Goal: Information Seeking & Learning: Stay updated

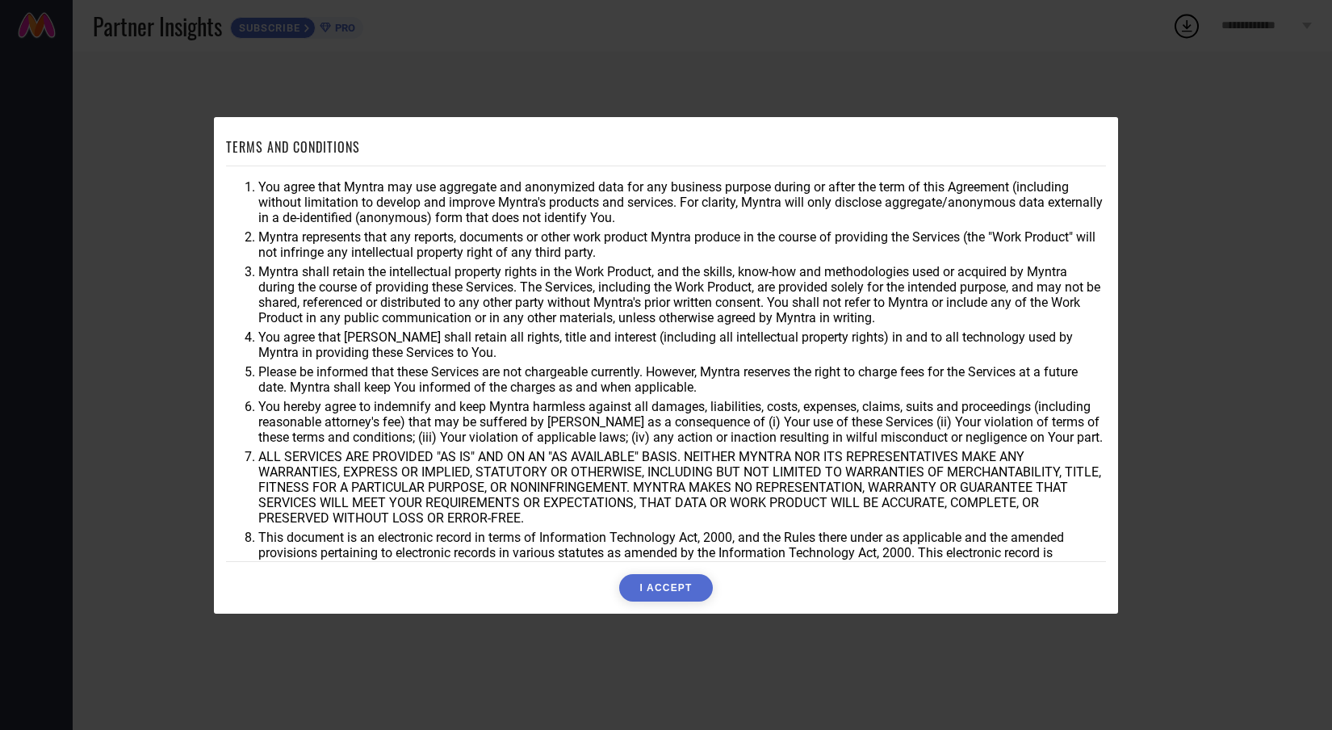
click at [643, 576] on button "I ACCEPT" at bounding box center [665, 587] width 93 height 27
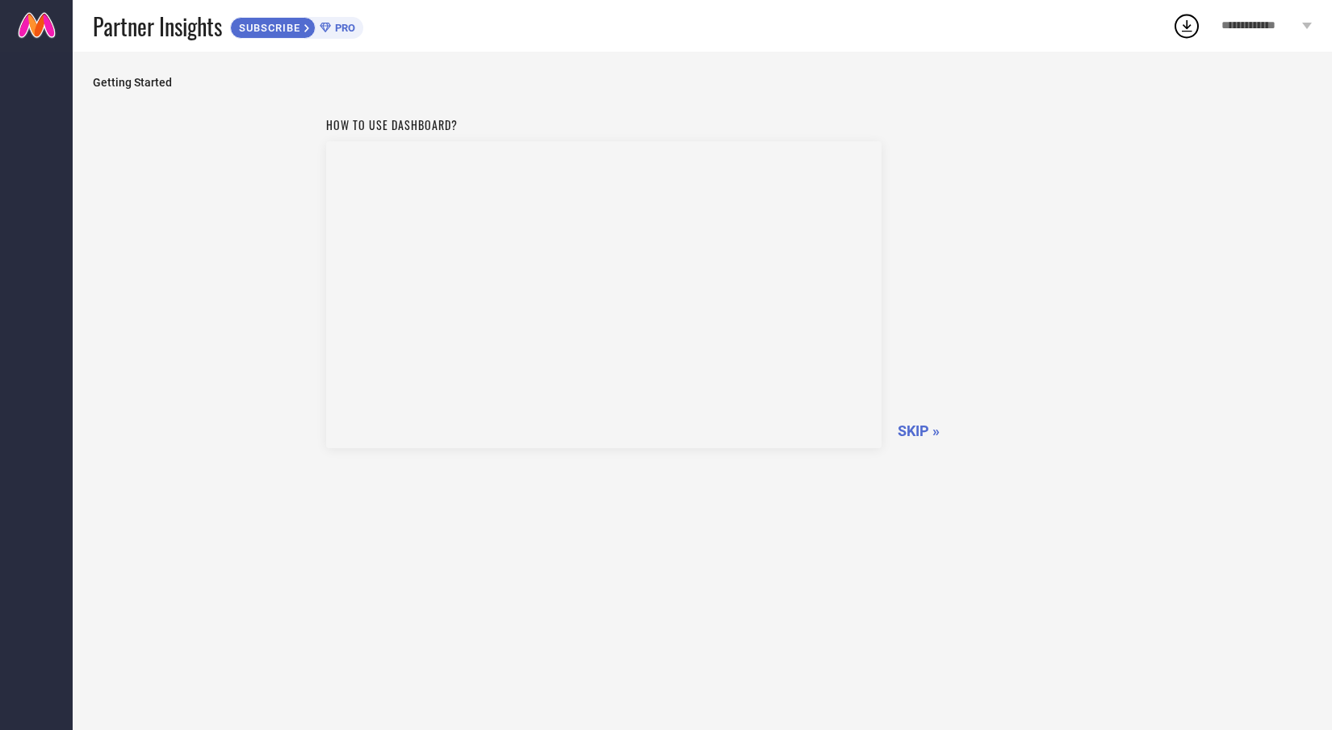
click at [912, 432] on span "SKIP »" at bounding box center [919, 430] width 42 height 17
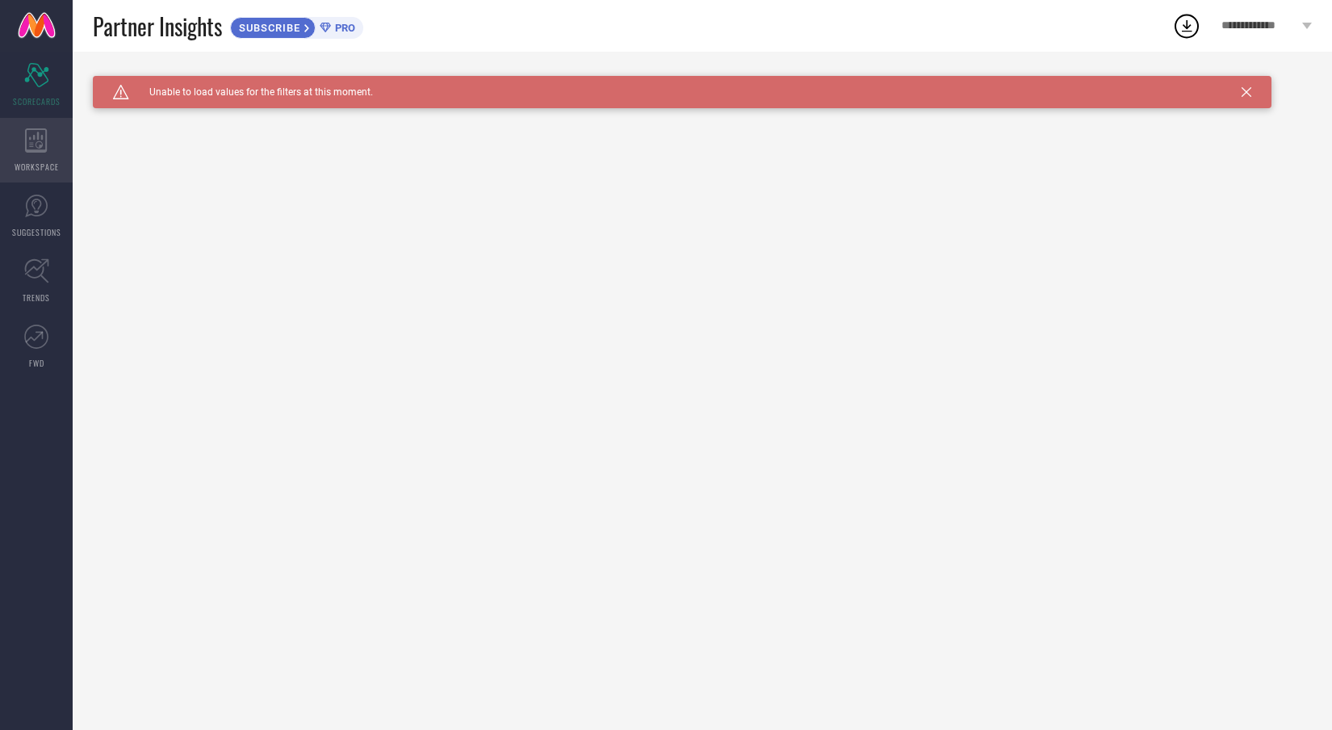
click at [56, 153] on div "WORKSPACE" at bounding box center [36, 150] width 73 height 65
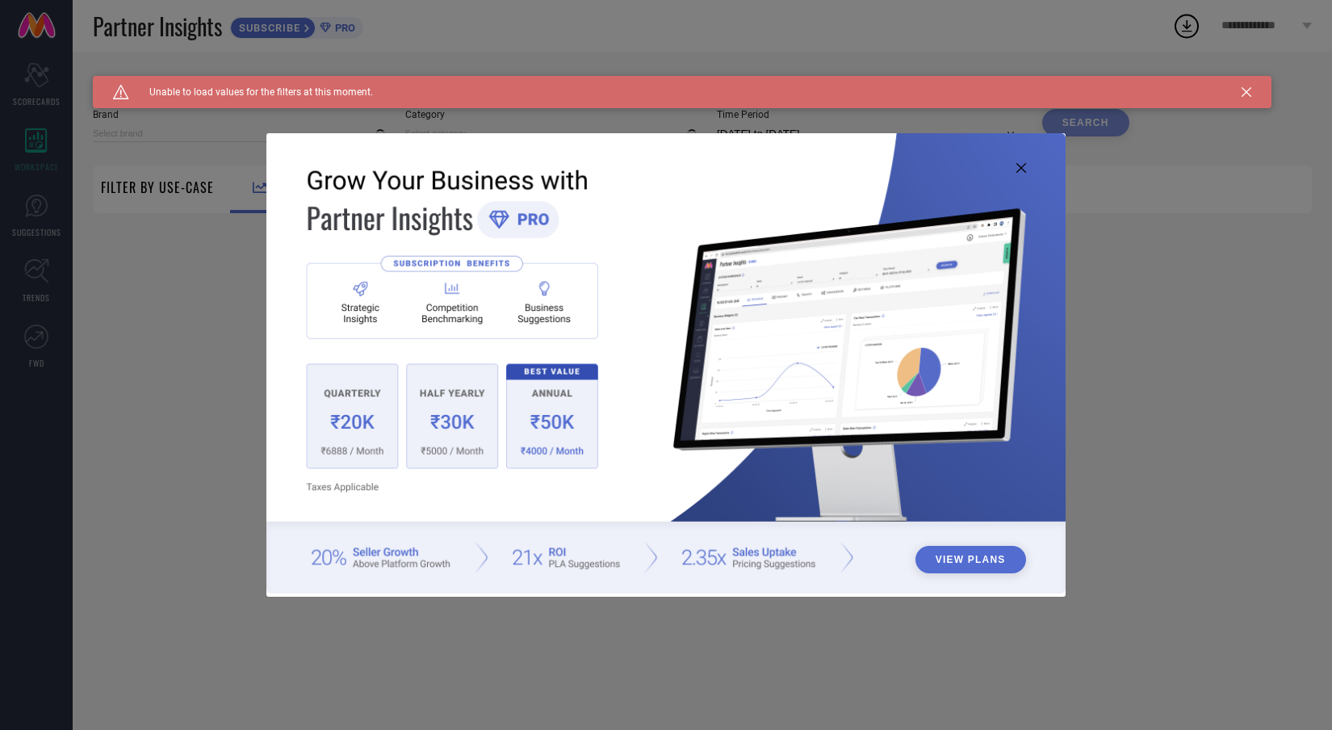
type input "1 STOP FASHION"
type input "All"
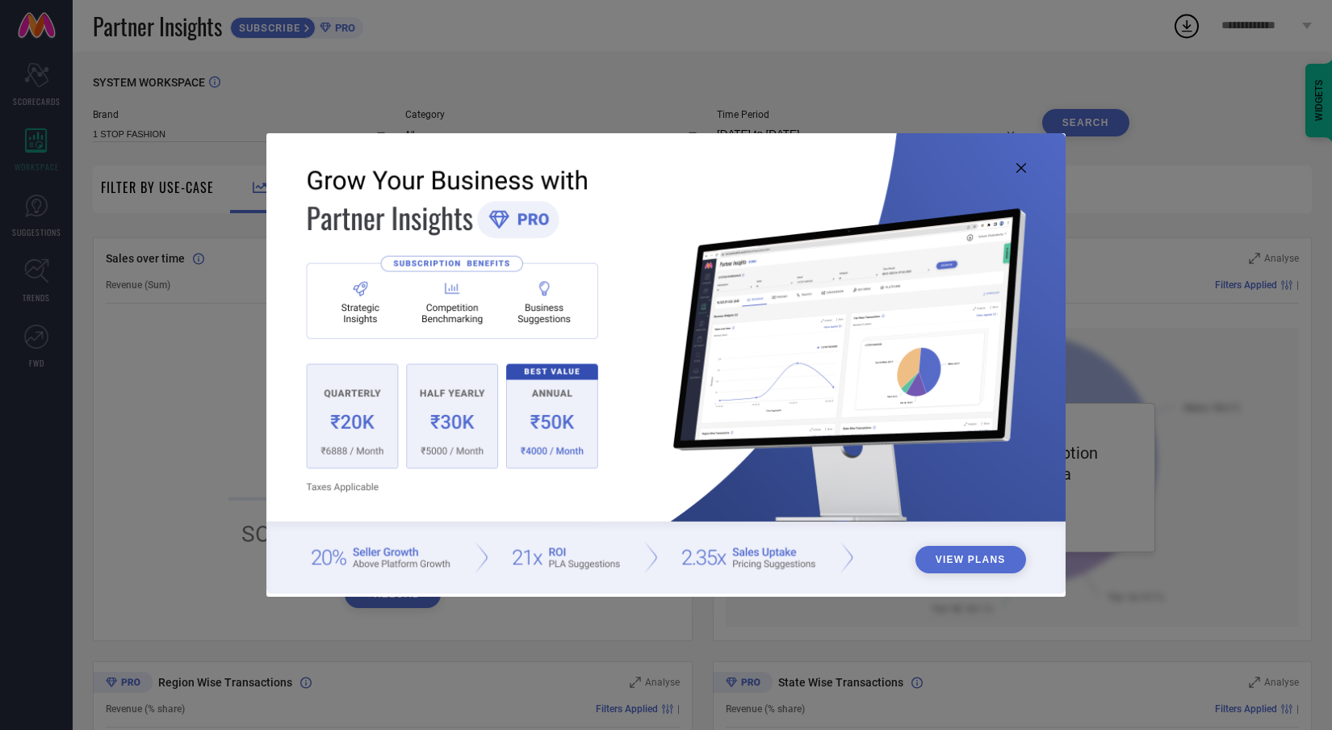
click at [1018, 166] on icon at bounding box center [1021, 168] width 10 height 10
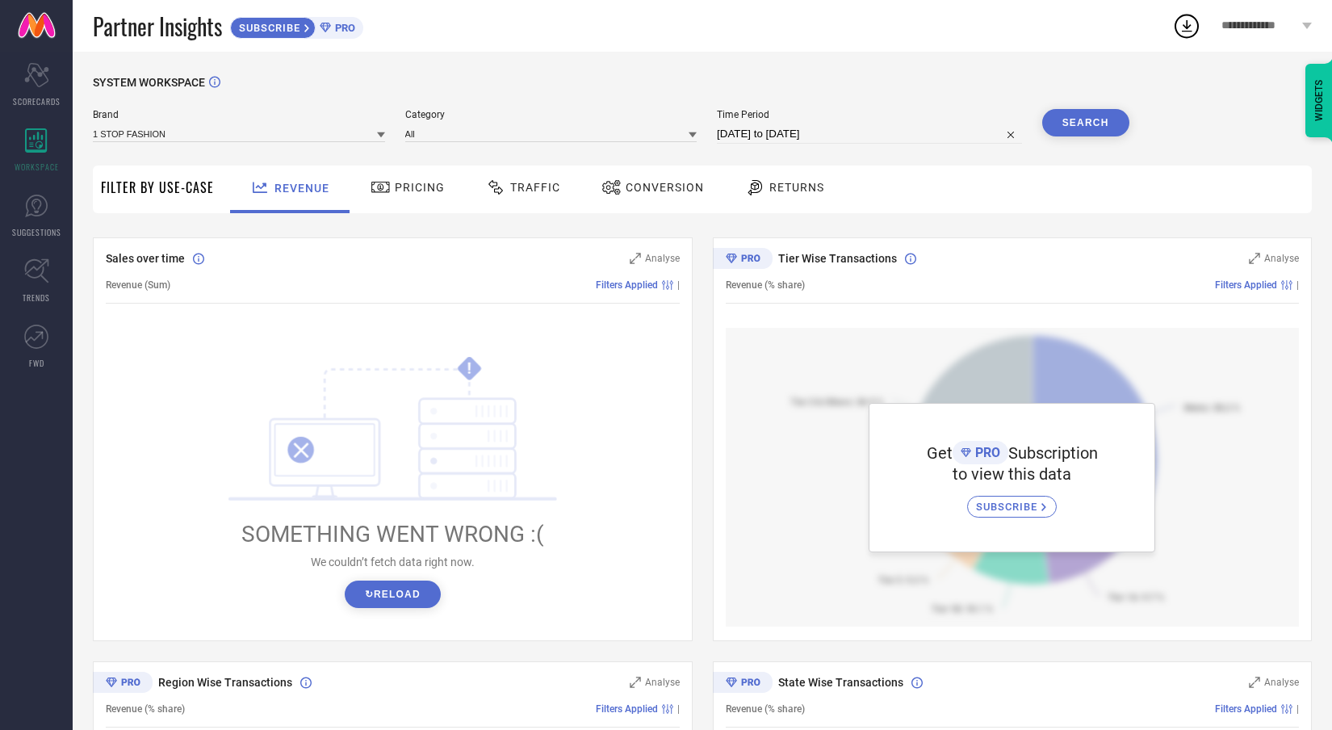
click at [185, 203] on div "Filter By Use-Case" at bounding box center [157, 189] width 113 height 48
click at [188, 188] on span "Filter By Use-Case" at bounding box center [157, 187] width 113 height 19
click at [62, 213] on link "SUGGESTIONS" at bounding box center [36, 215] width 73 height 65
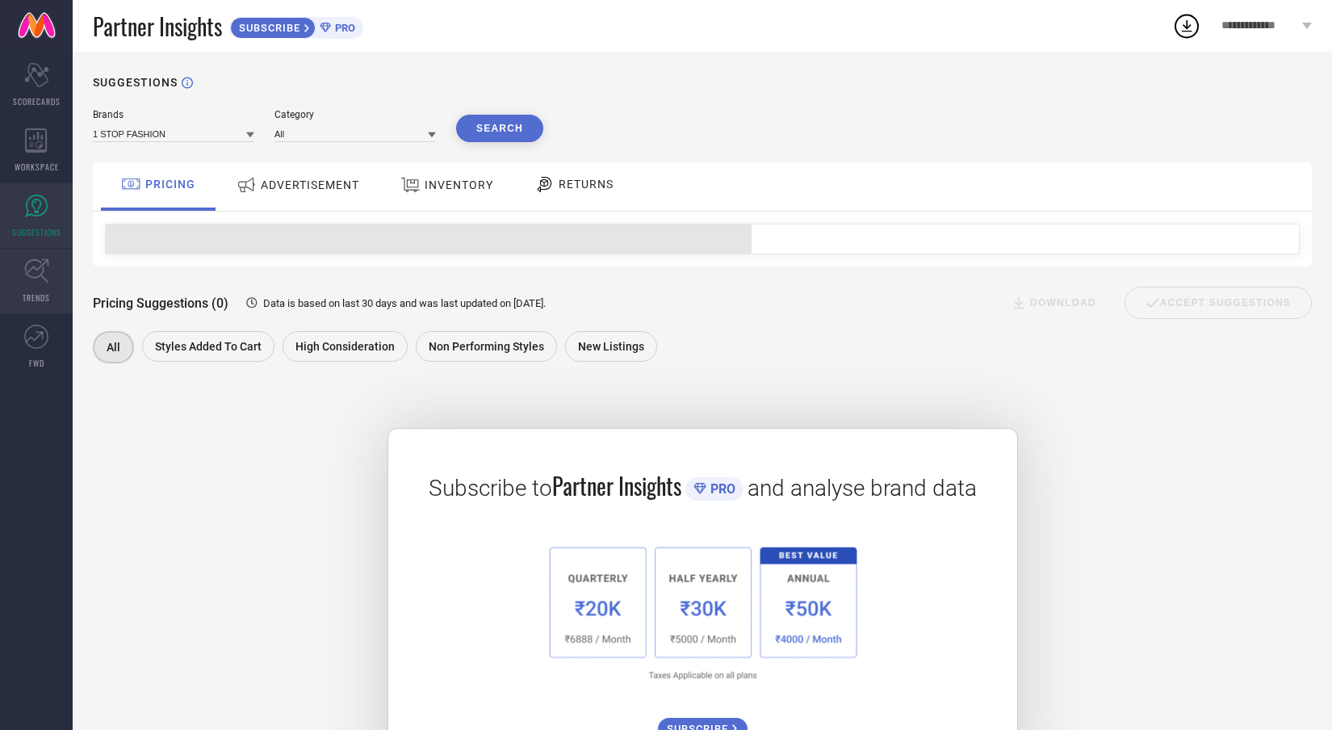
click at [42, 287] on link "TRENDS" at bounding box center [36, 281] width 73 height 65
